Goal: Book appointment/travel/reservation

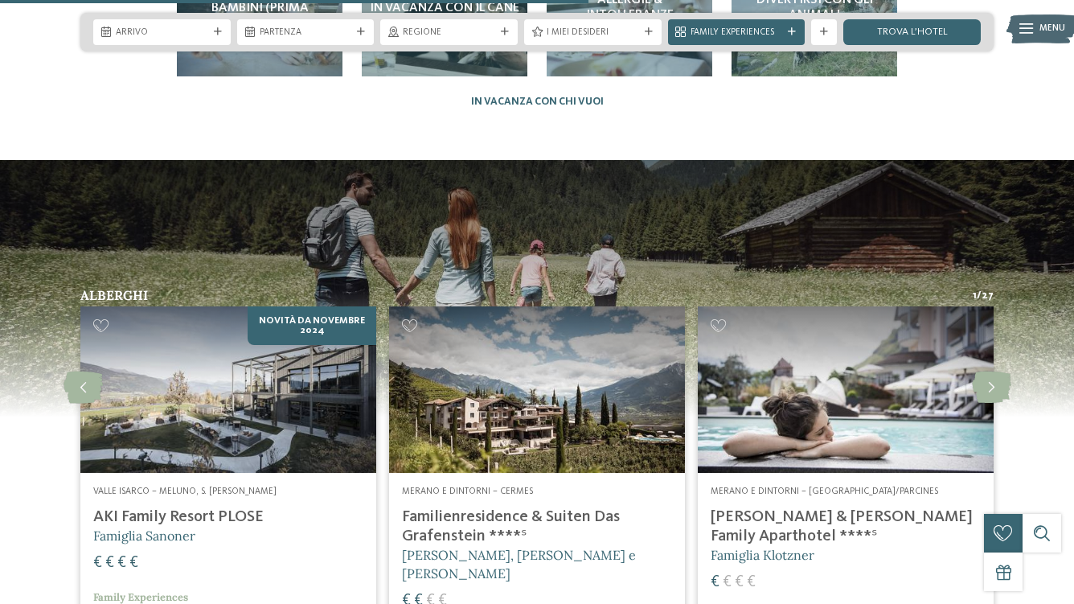
scroll to position [3174, 0]
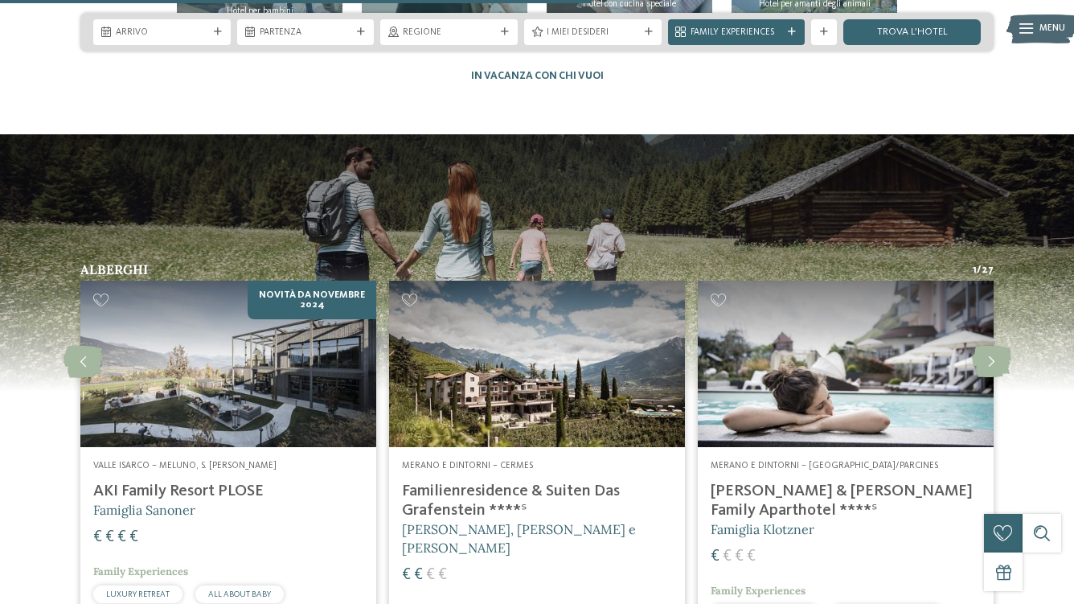
click at [817, 481] on h4 "[PERSON_NAME] & [PERSON_NAME] Family Aparthotel ****ˢ" at bounding box center [846, 500] width 270 height 39
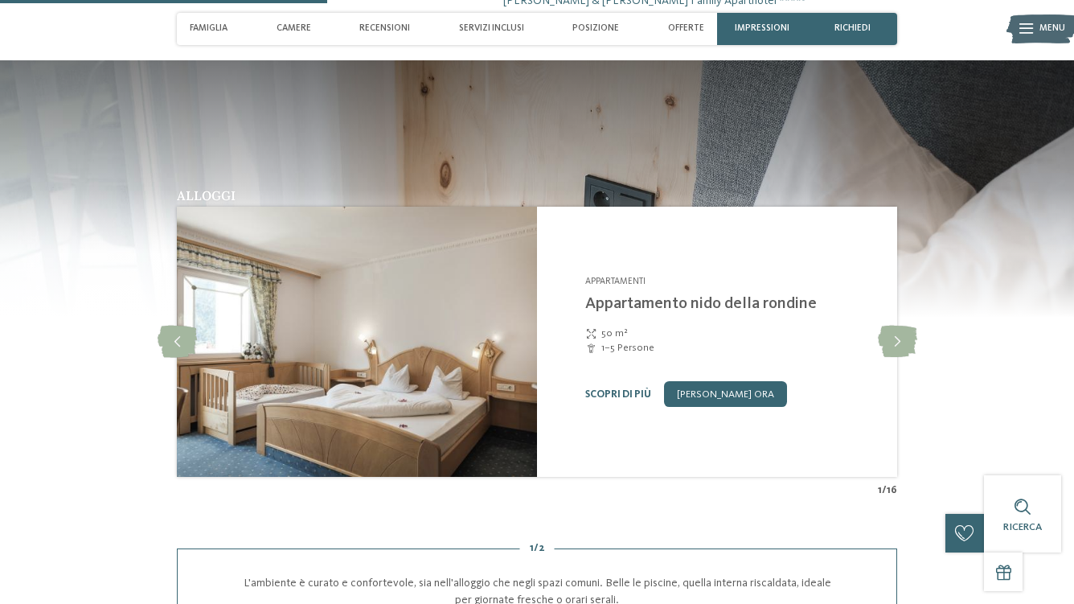
scroll to position [1230, 0]
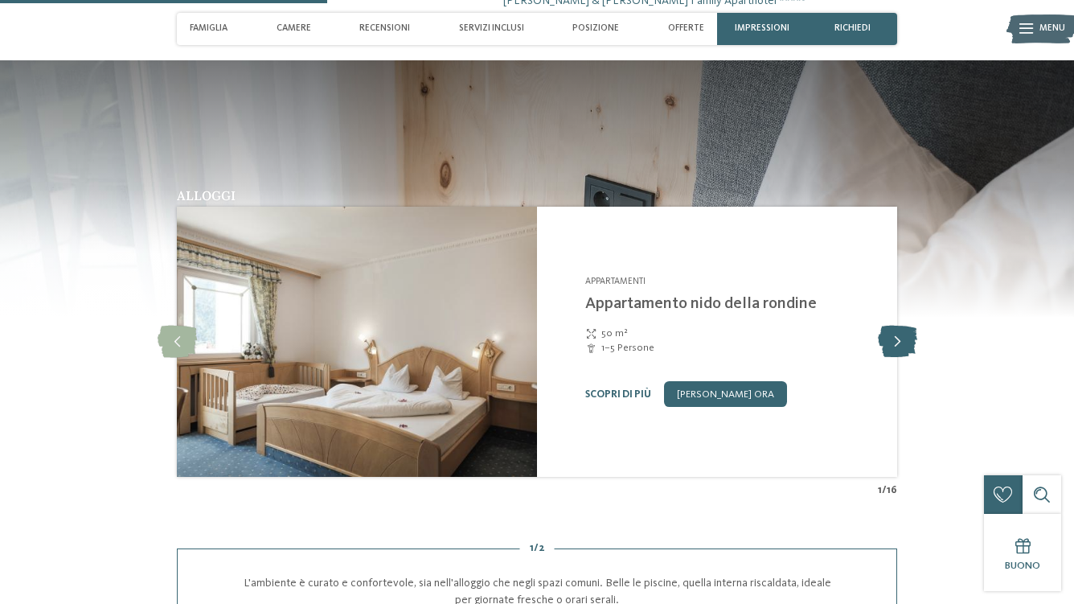
click at [899, 326] on icon at bounding box center [897, 342] width 39 height 32
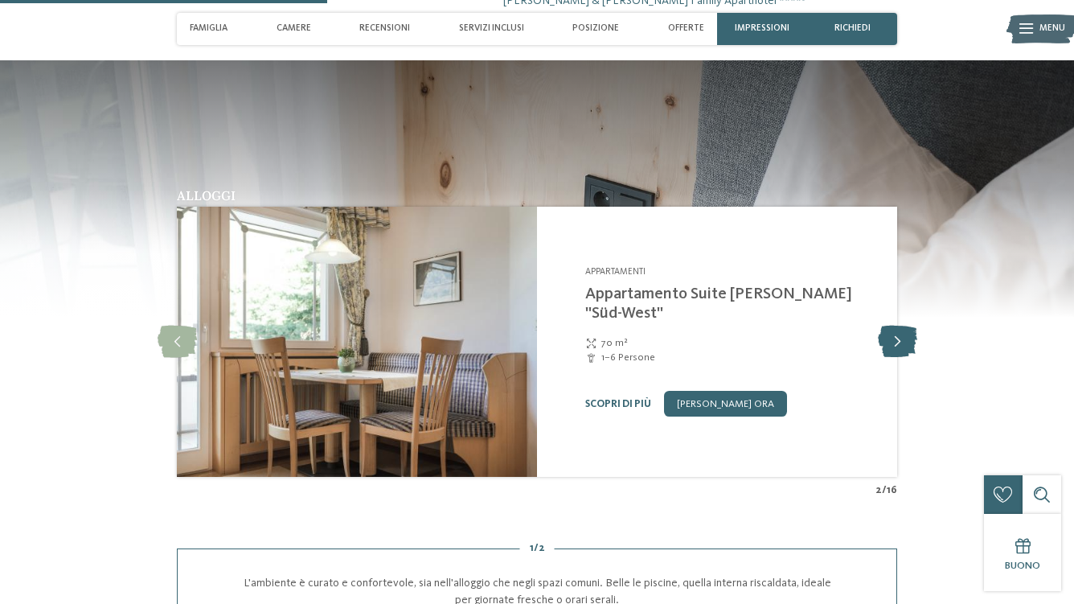
click at [899, 326] on icon at bounding box center [897, 342] width 39 height 32
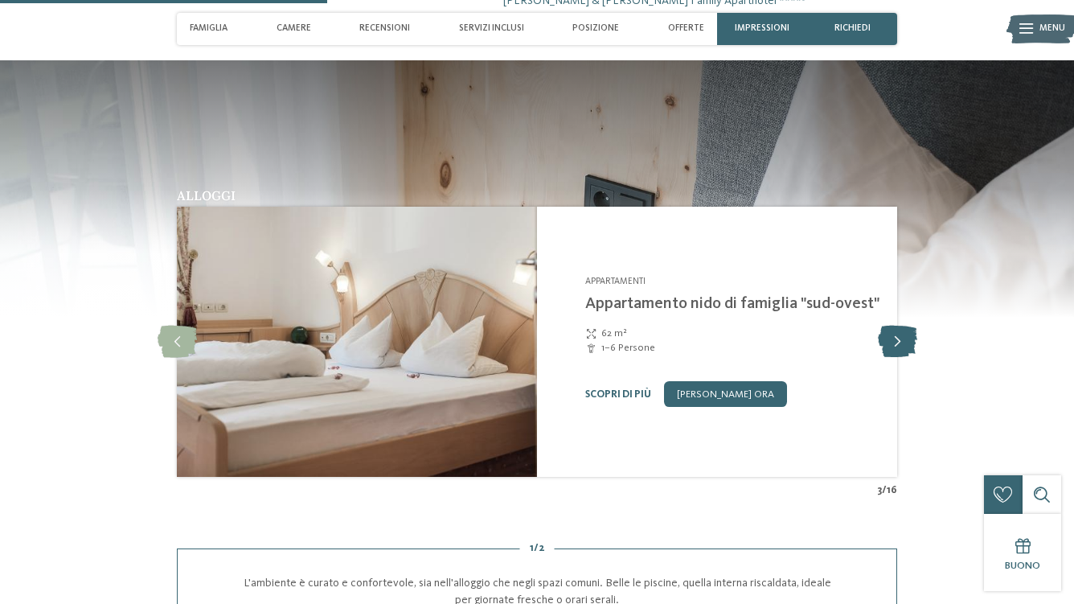
click at [899, 326] on icon at bounding box center [897, 342] width 39 height 32
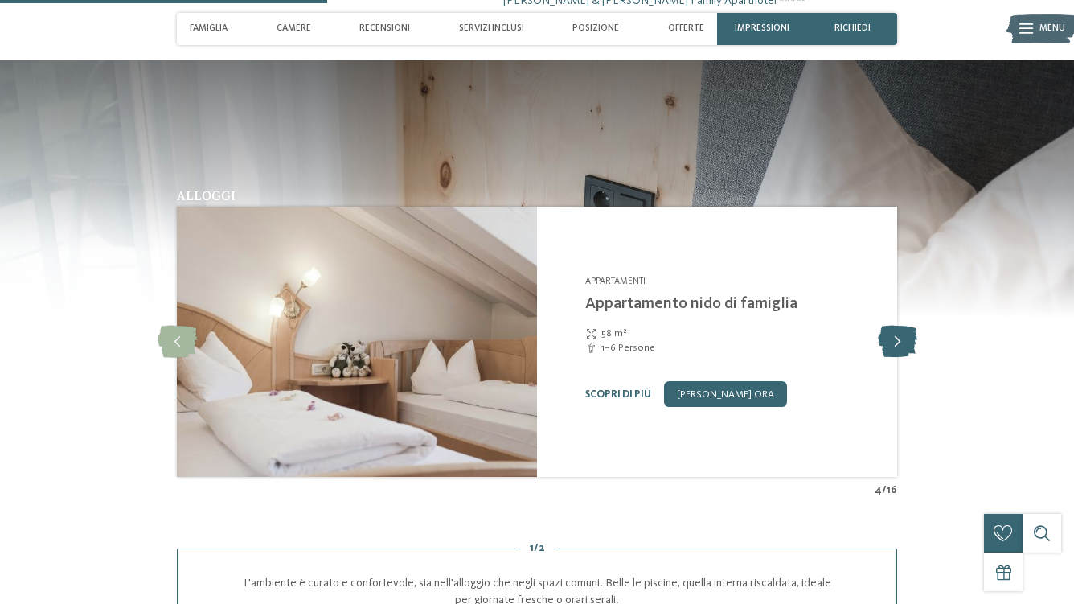
click at [899, 326] on icon at bounding box center [897, 342] width 39 height 32
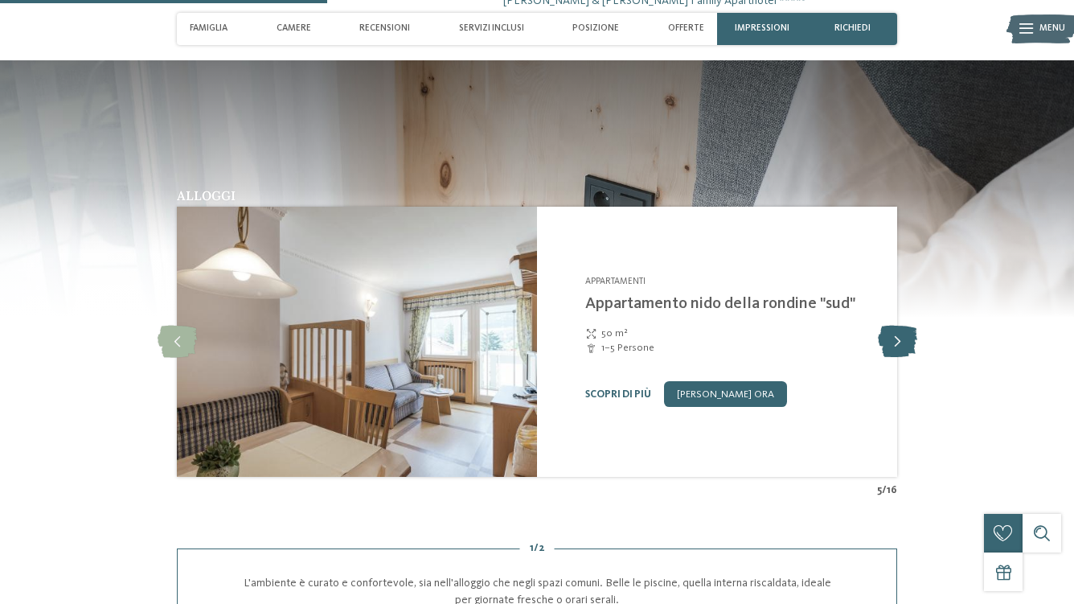
click at [899, 326] on icon at bounding box center [897, 342] width 39 height 32
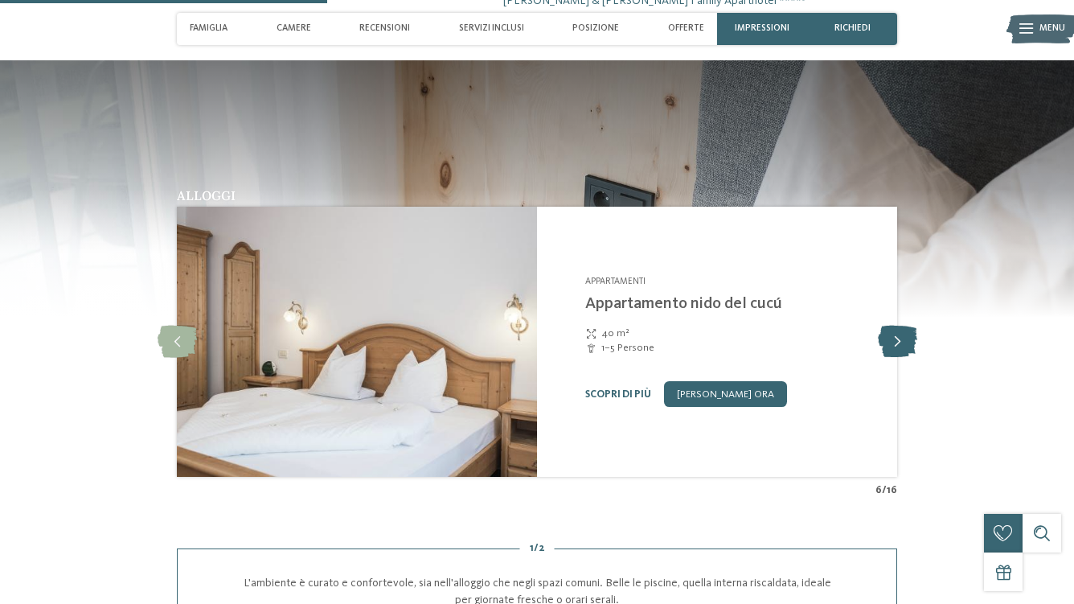
click at [899, 326] on icon at bounding box center [897, 342] width 39 height 32
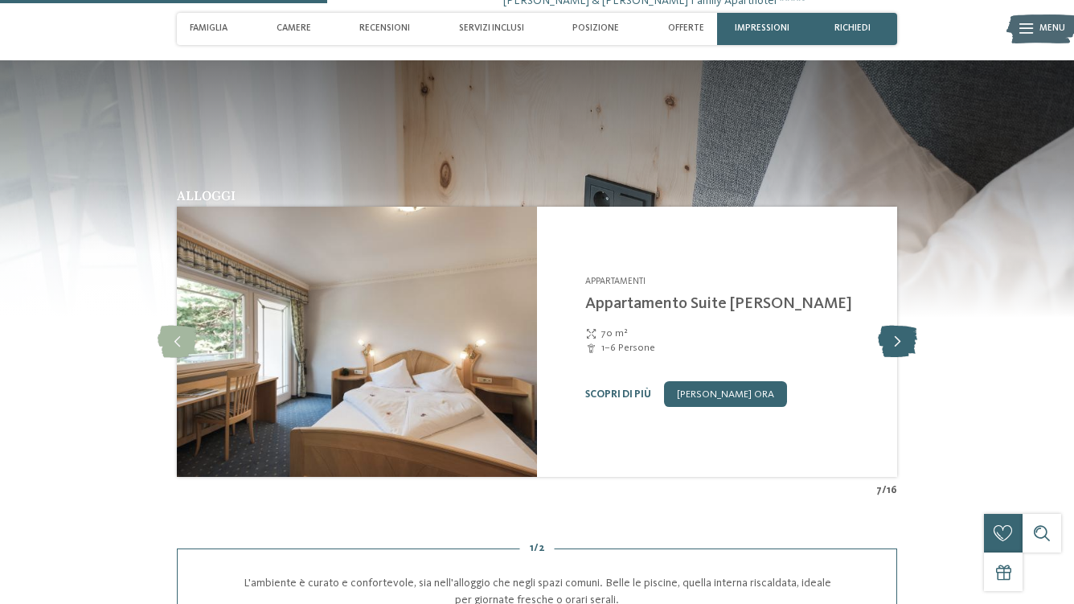
click at [899, 326] on icon at bounding box center [897, 342] width 39 height 32
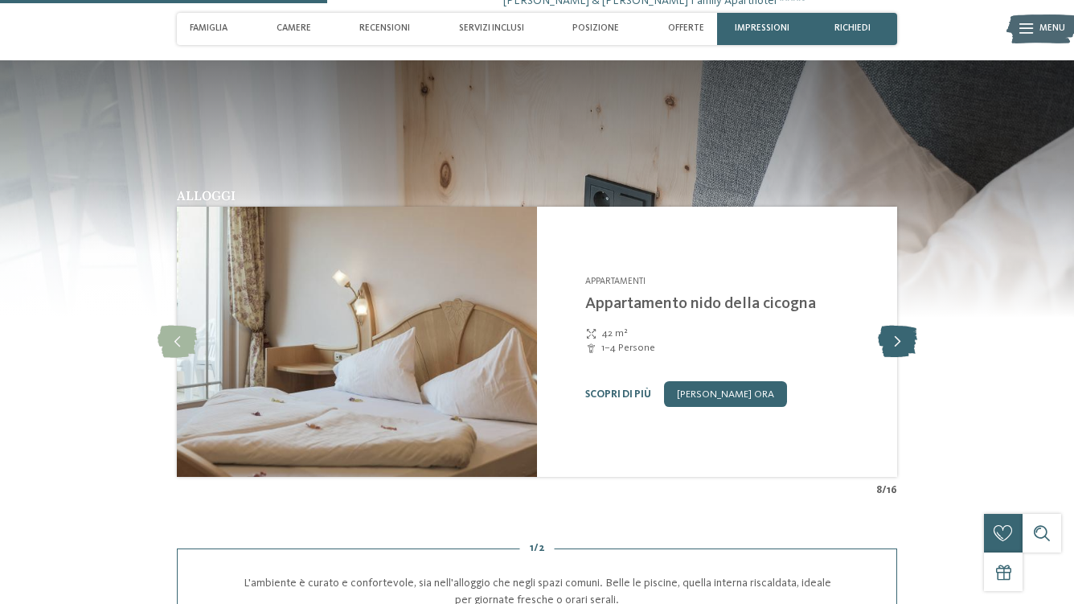
click at [899, 326] on icon at bounding box center [897, 342] width 39 height 32
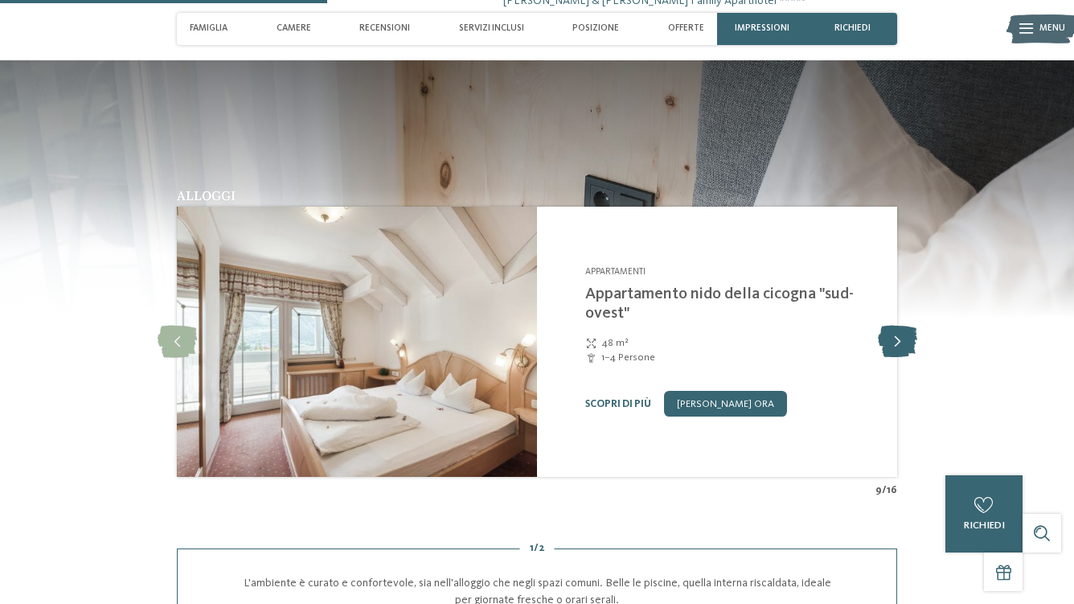
click at [899, 326] on icon at bounding box center [897, 342] width 39 height 32
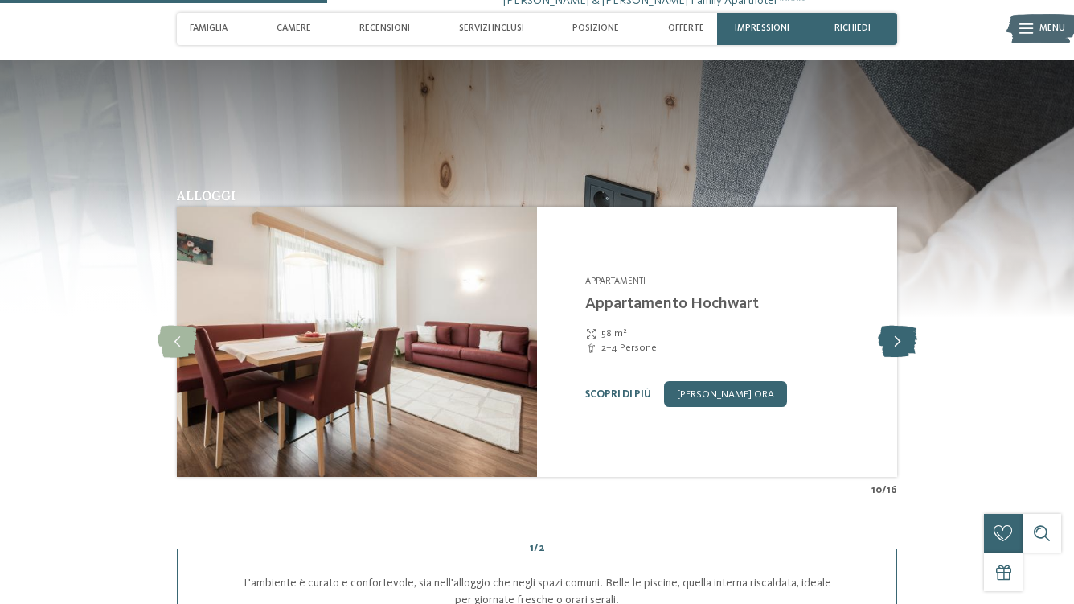
click at [899, 326] on icon at bounding box center [897, 342] width 39 height 32
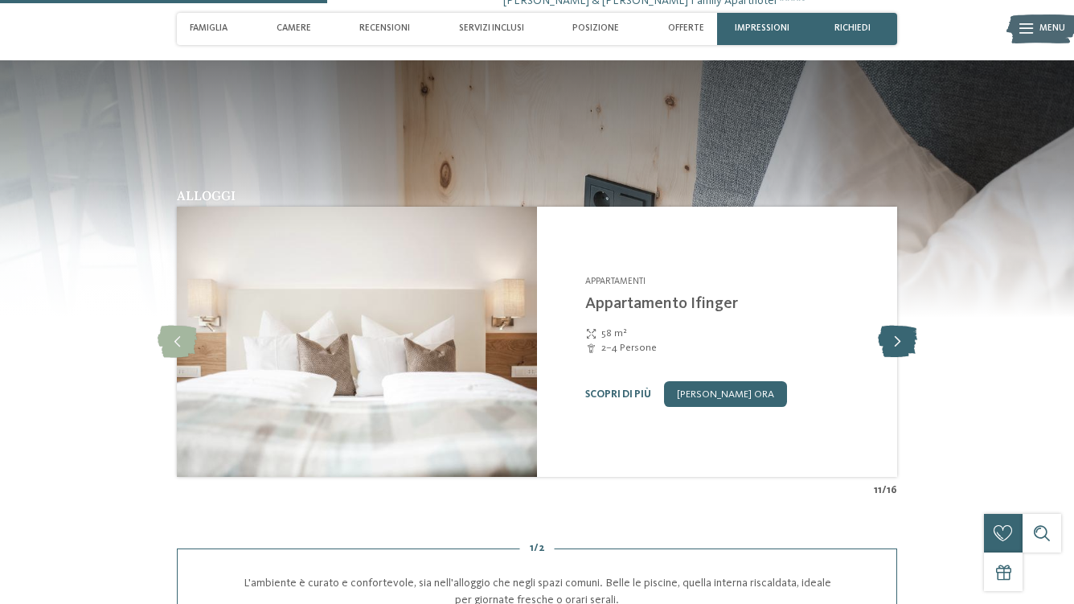
click at [899, 326] on icon at bounding box center [897, 342] width 39 height 32
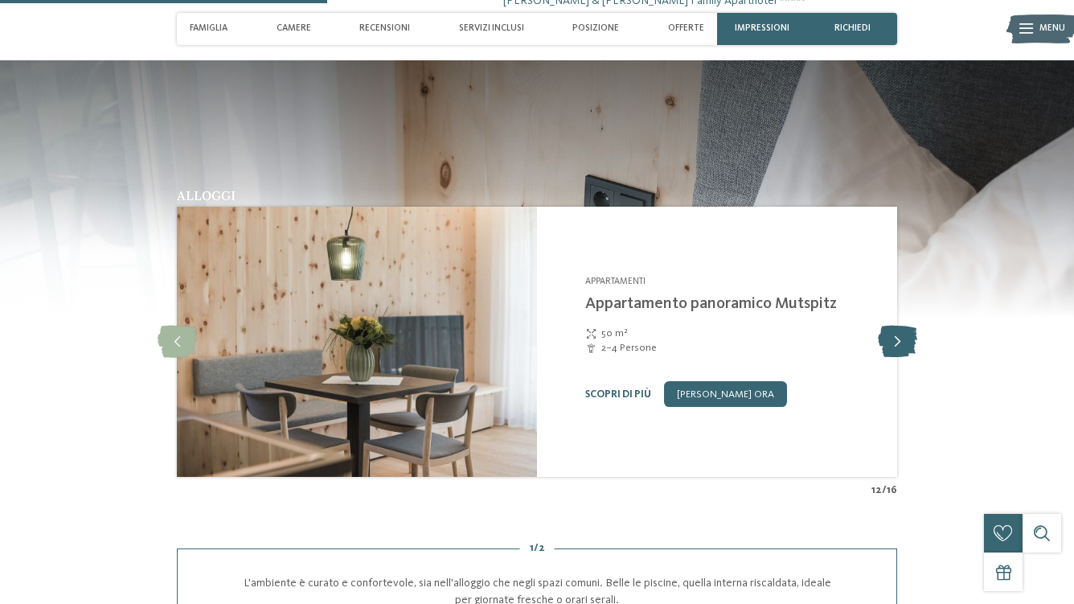
click at [899, 326] on icon at bounding box center [897, 342] width 39 height 32
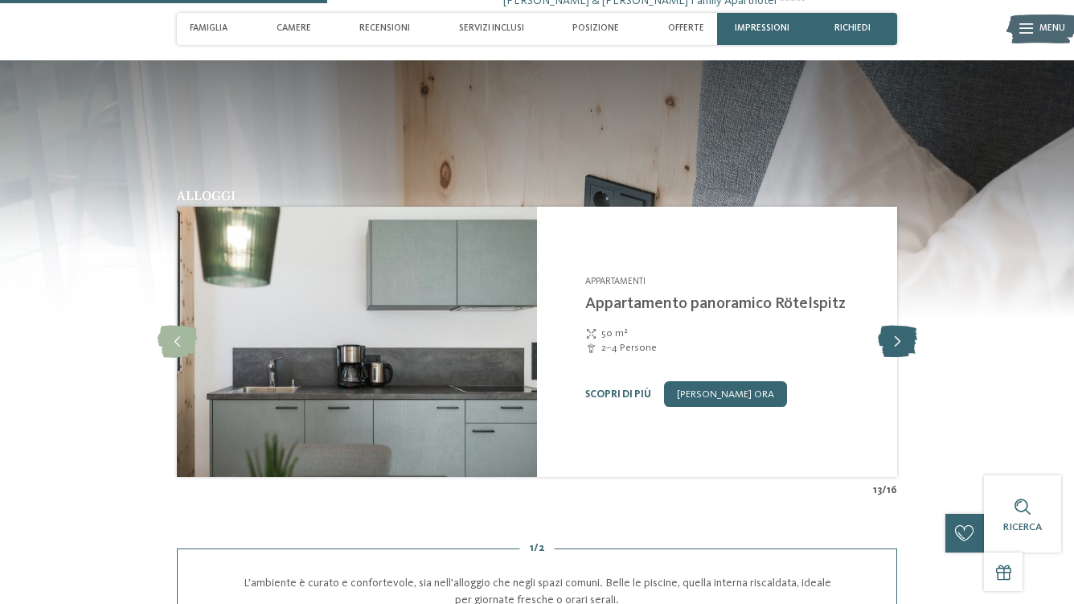
click at [899, 326] on icon at bounding box center [897, 342] width 39 height 32
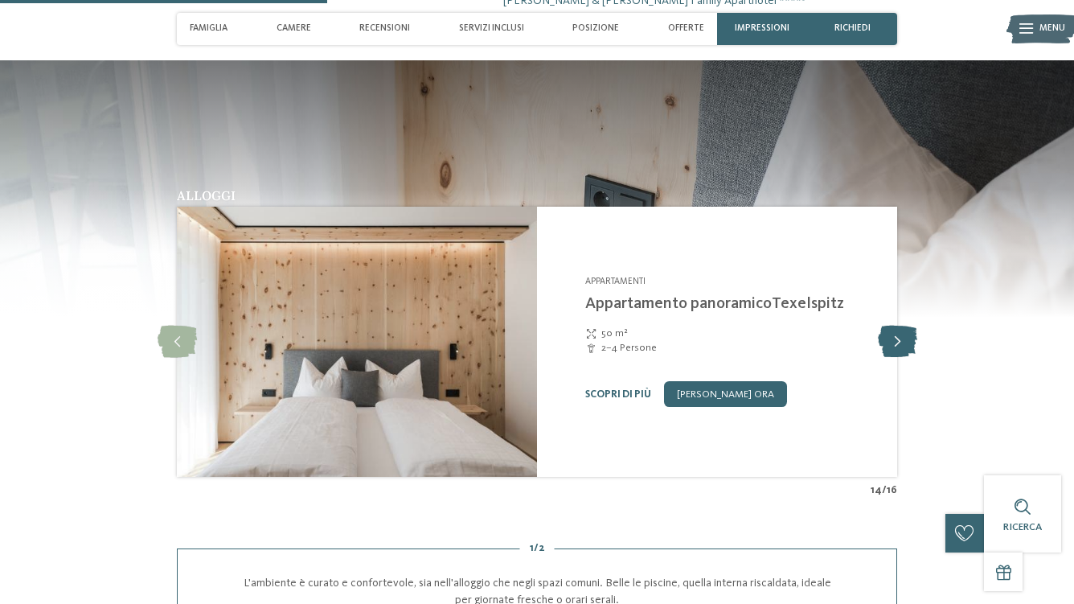
click at [899, 326] on icon at bounding box center [897, 342] width 39 height 32
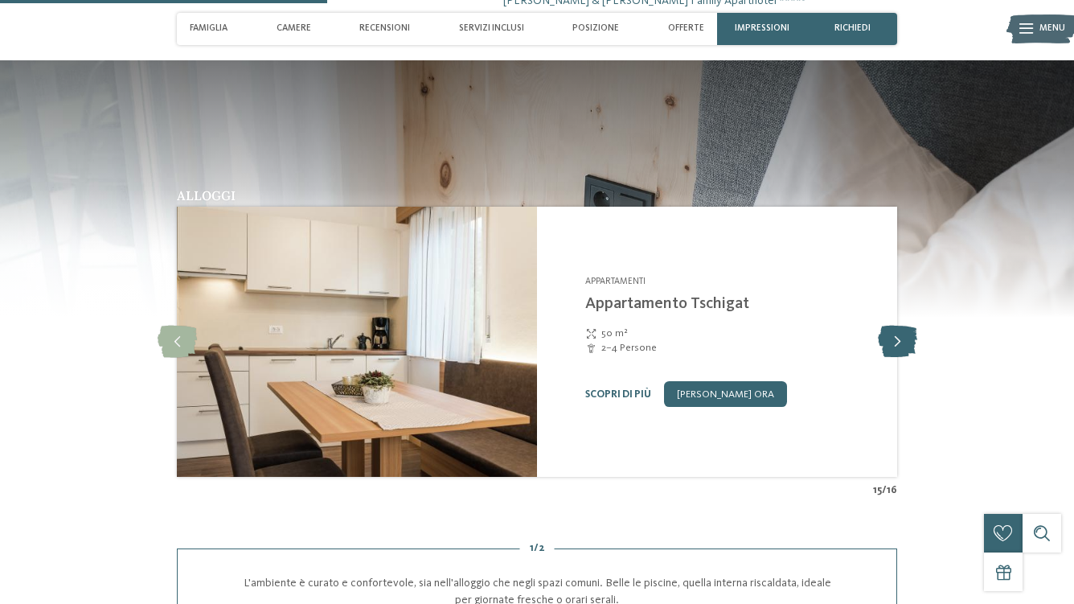
click at [899, 326] on icon at bounding box center [897, 342] width 39 height 32
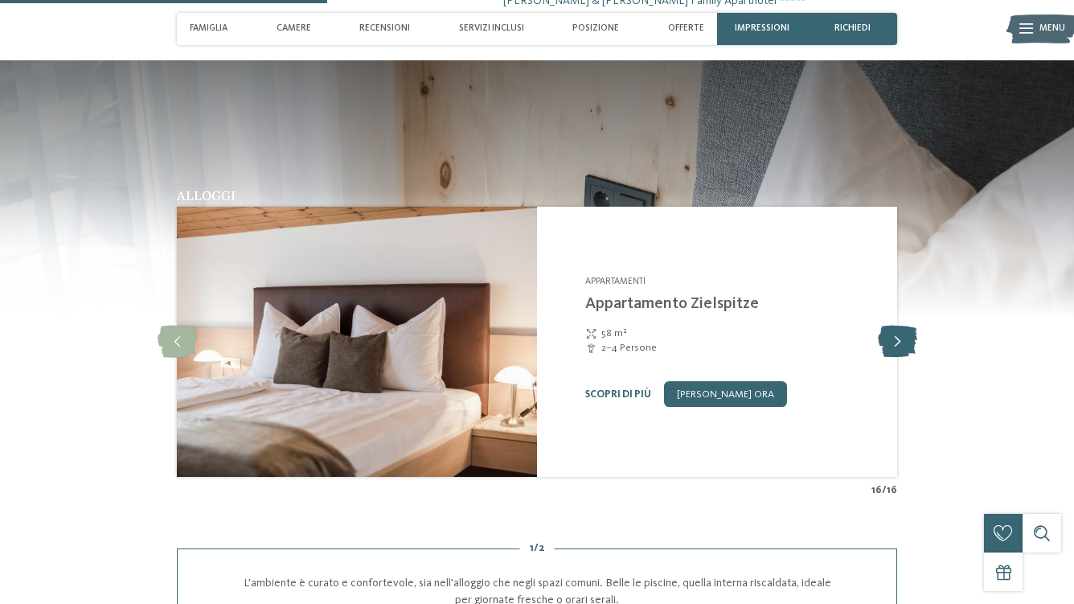
click at [899, 326] on icon at bounding box center [897, 342] width 39 height 32
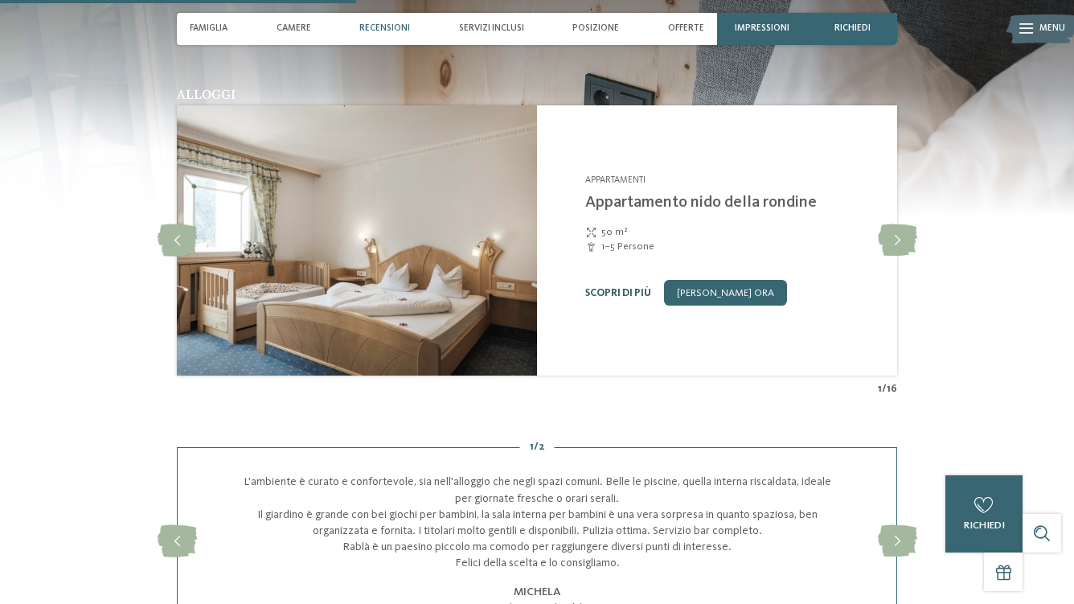
scroll to position [1345, 0]
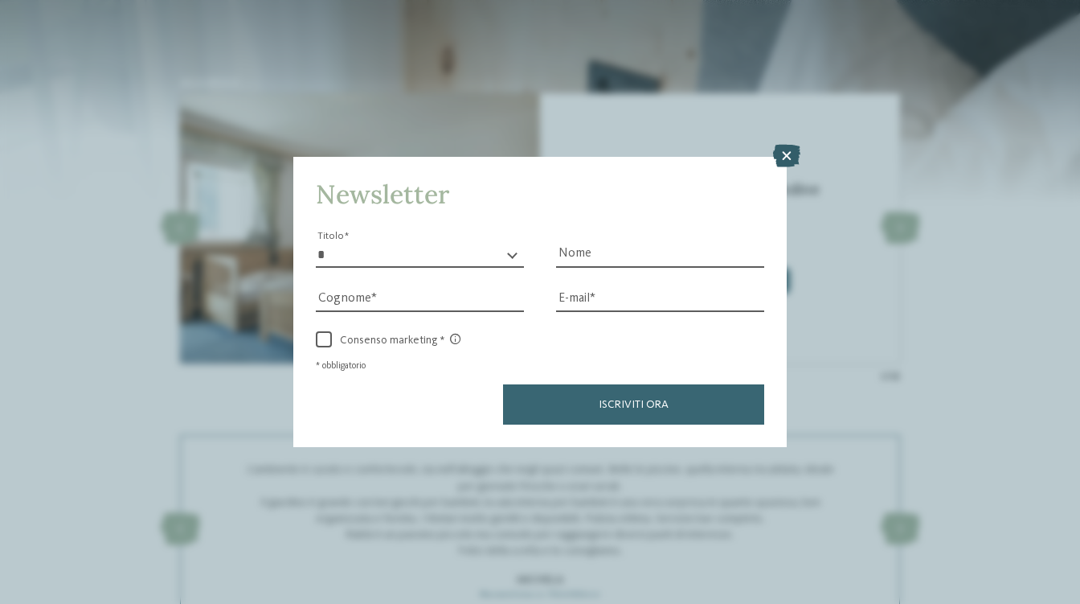
click at [783, 145] on icon at bounding box center [786, 156] width 27 height 23
